Goal: Transaction & Acquisition: Purchase product/service

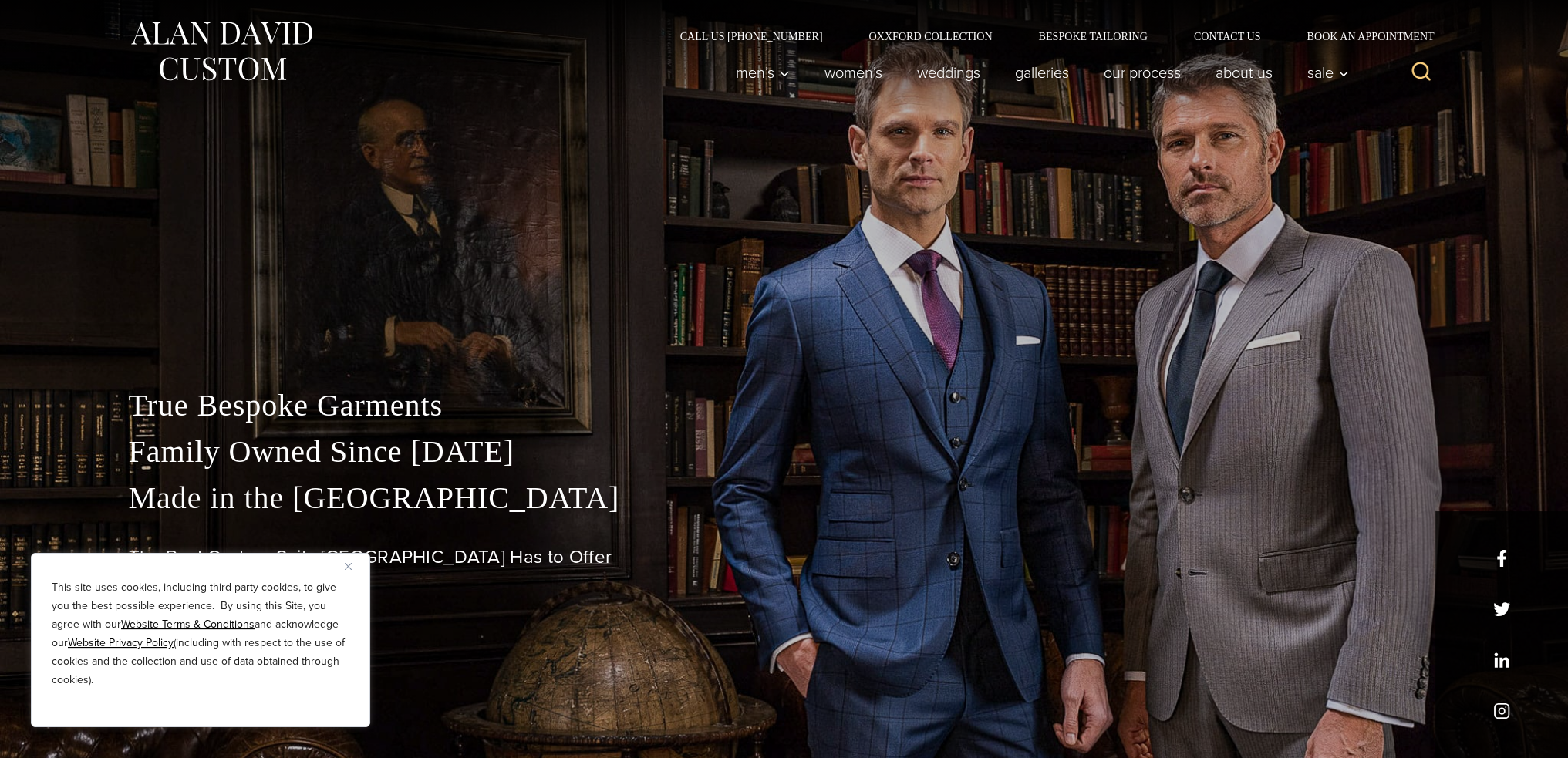
click at [348, 565] on img "Close" at bounding box center [348, 566] width 7 height 7
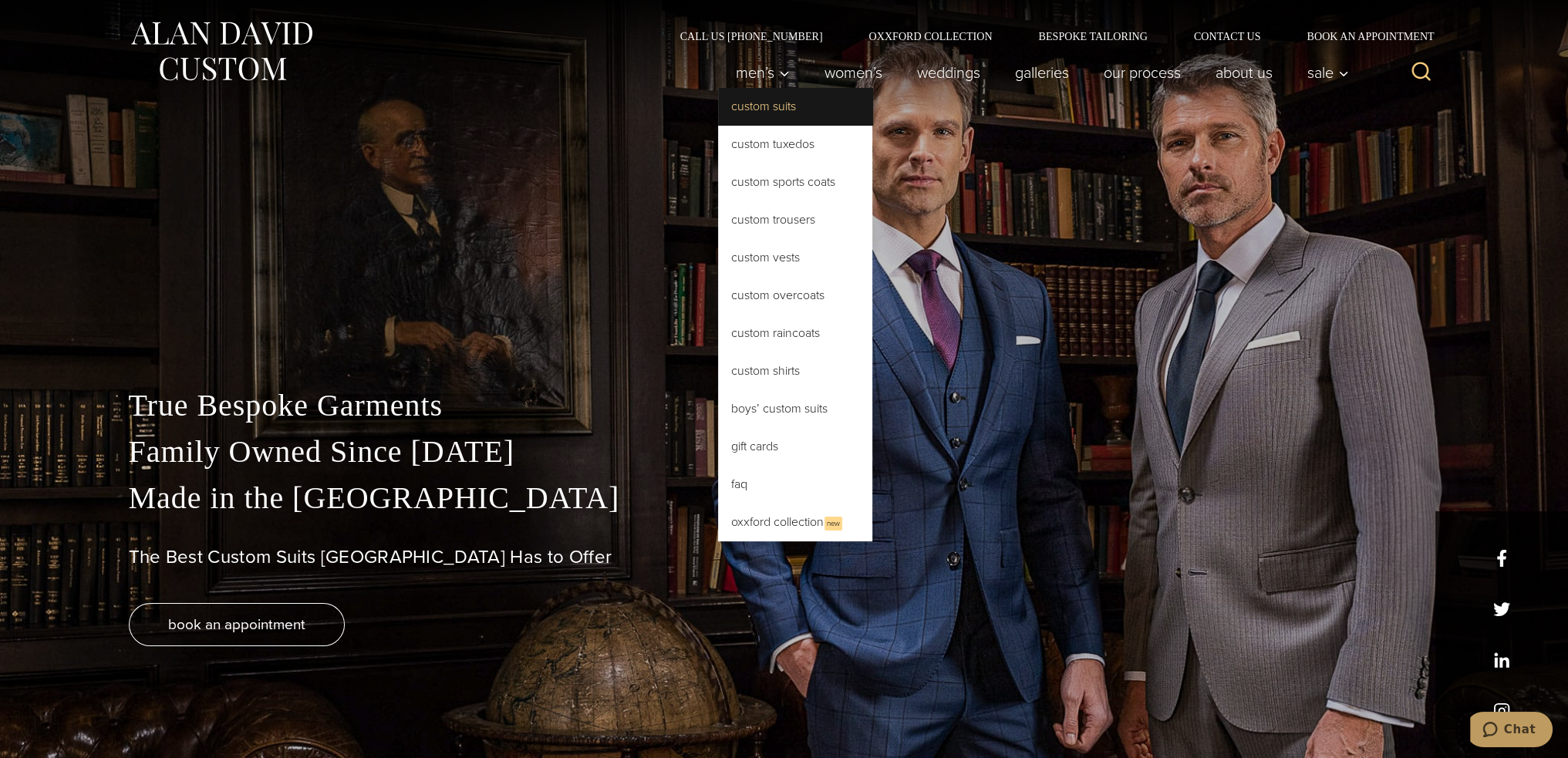
click at [774, 113] on link "Custom Suits" at bounding box center [795, 106] width 154 height 37
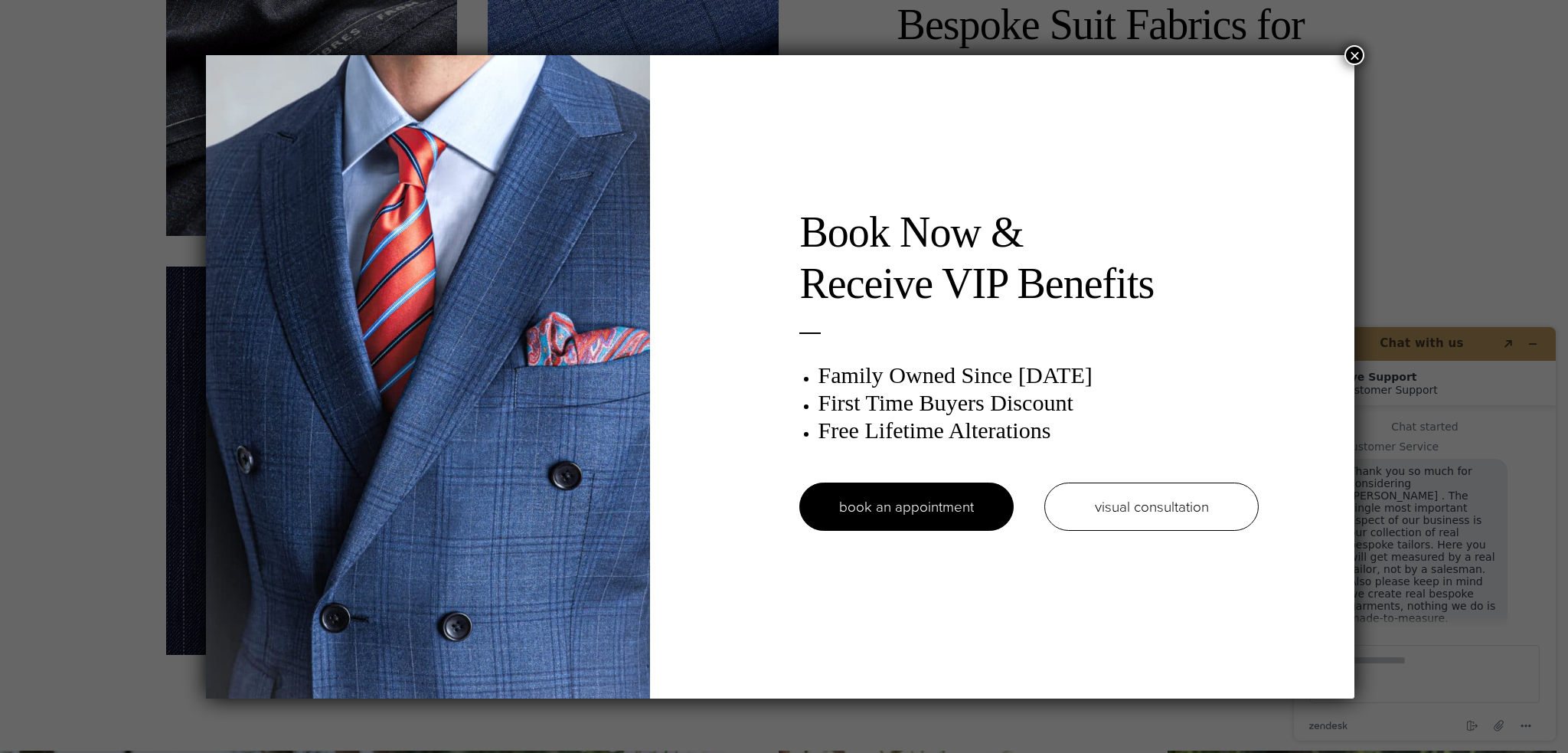
click at [1361, 46] on button "×" at bounding box center [1355, 55] width 20 height 20
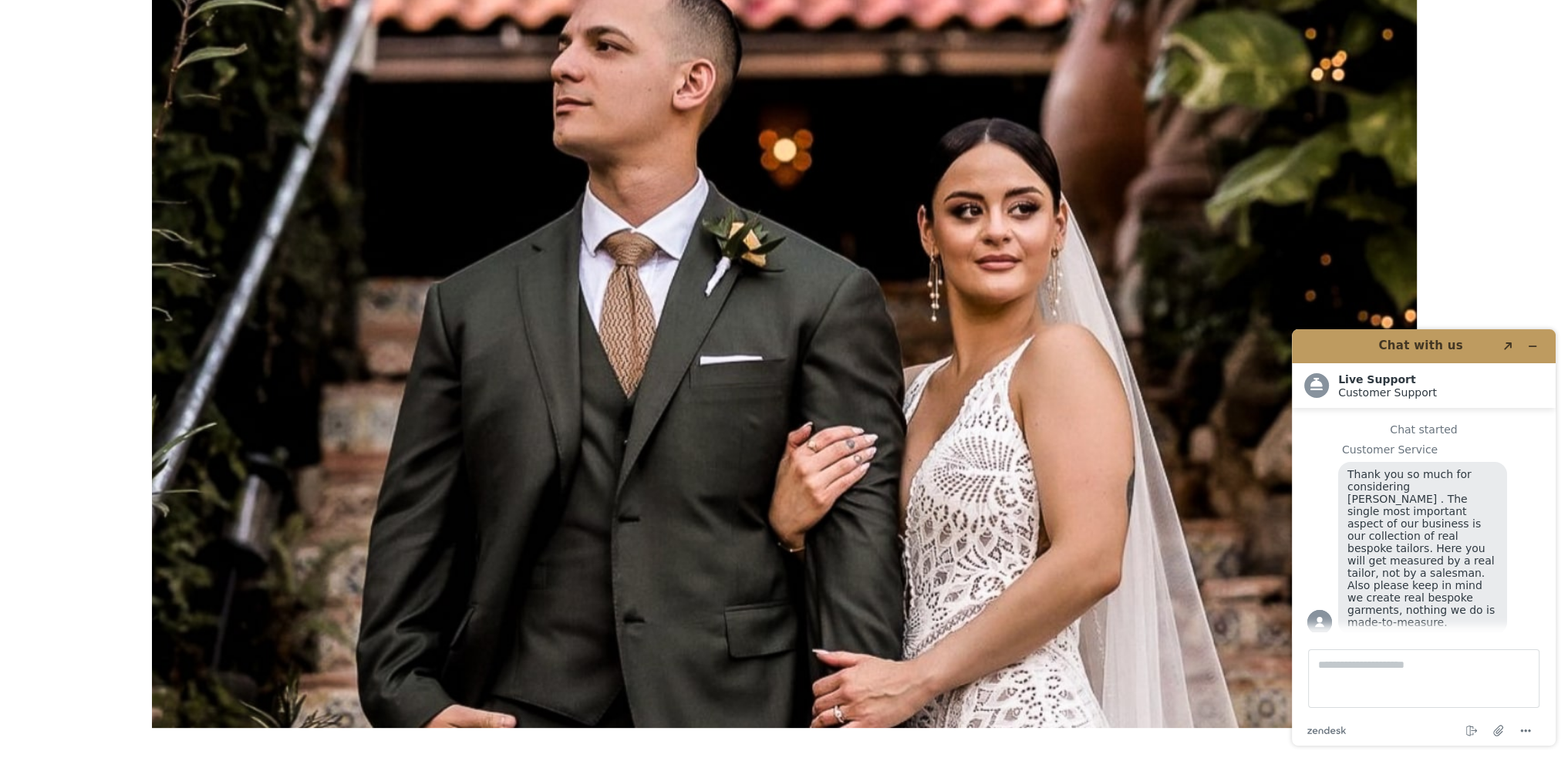
scroll to position [7712, 0]
